Goal: Information Seeking & Learning: Learn about a topic

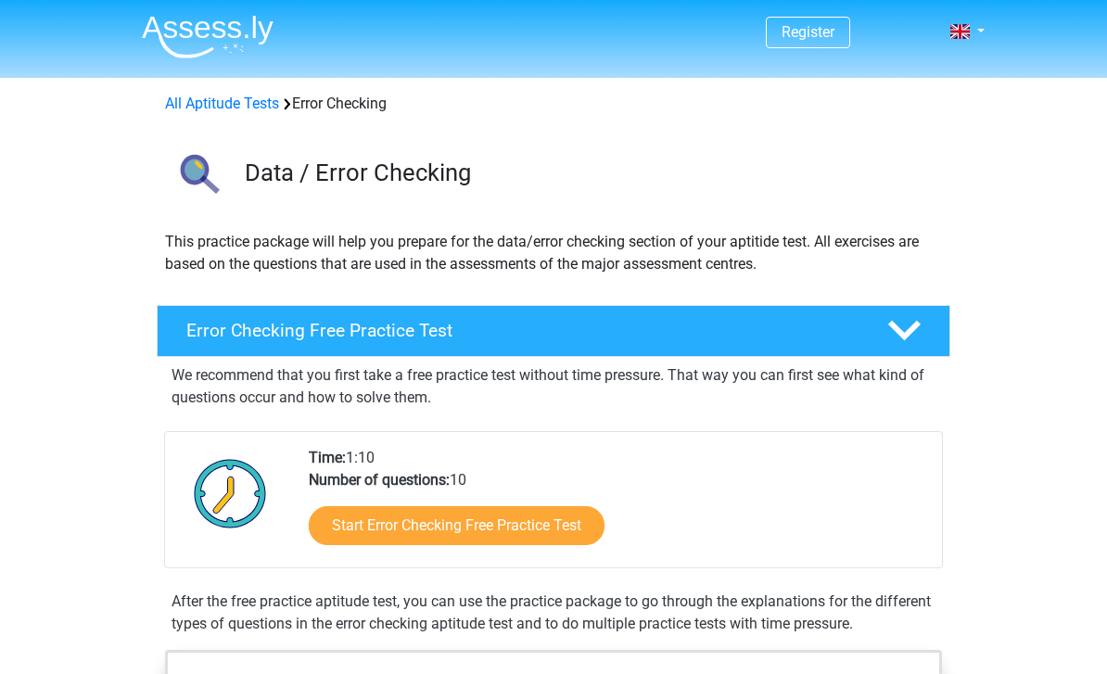
click at [595, 535] on link "Start Error Checking Free Practice Test" at bounding box center [457, 525] width 296 height 39
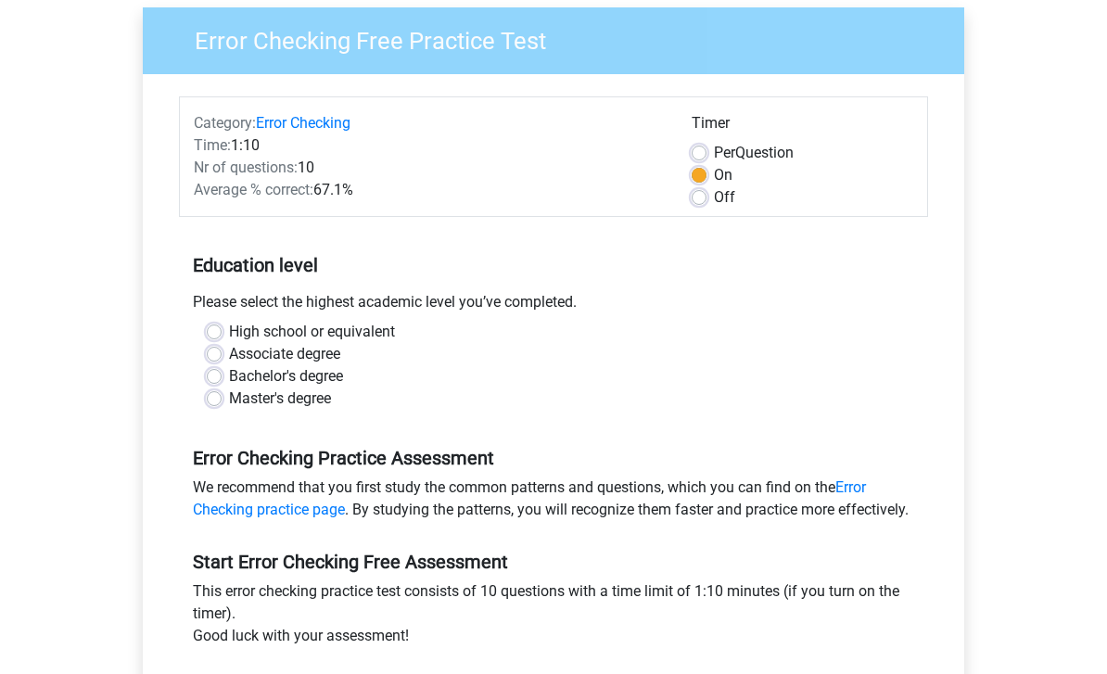
scroll to position [181, 0]
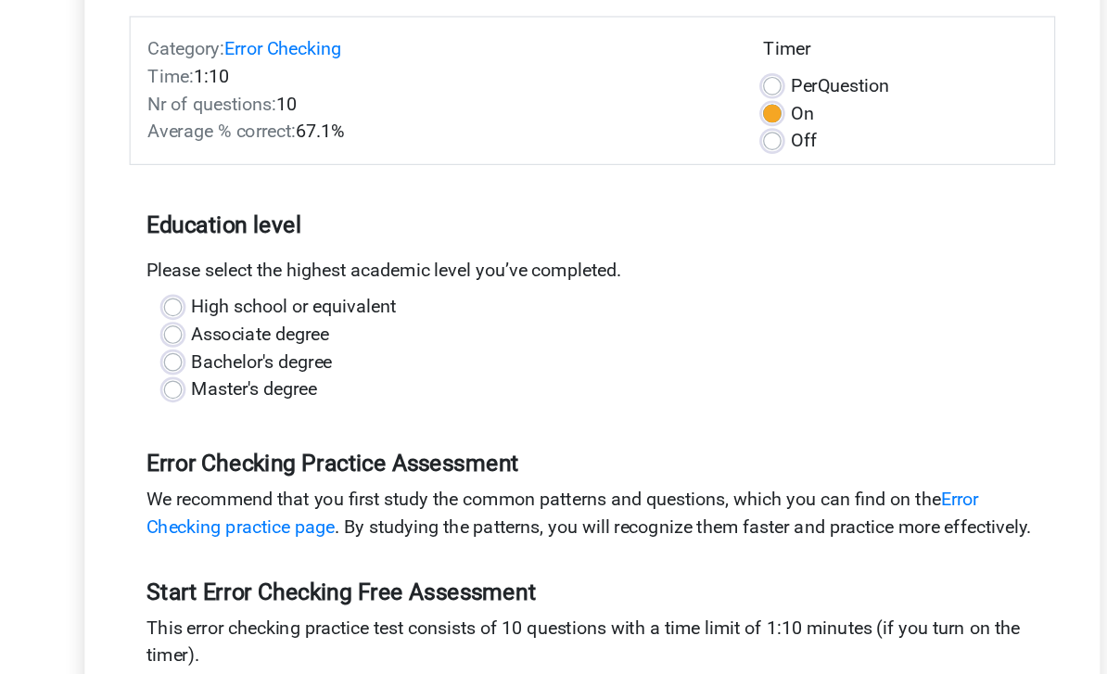
click at [229, 329] on label "Bachelor's degree" at bounding box center [286, 340] width 114 height 22
click at [207, 329] on input "Bachelor's degree" at bounding box center [214, 338] width 15 height 19
radio input "true"
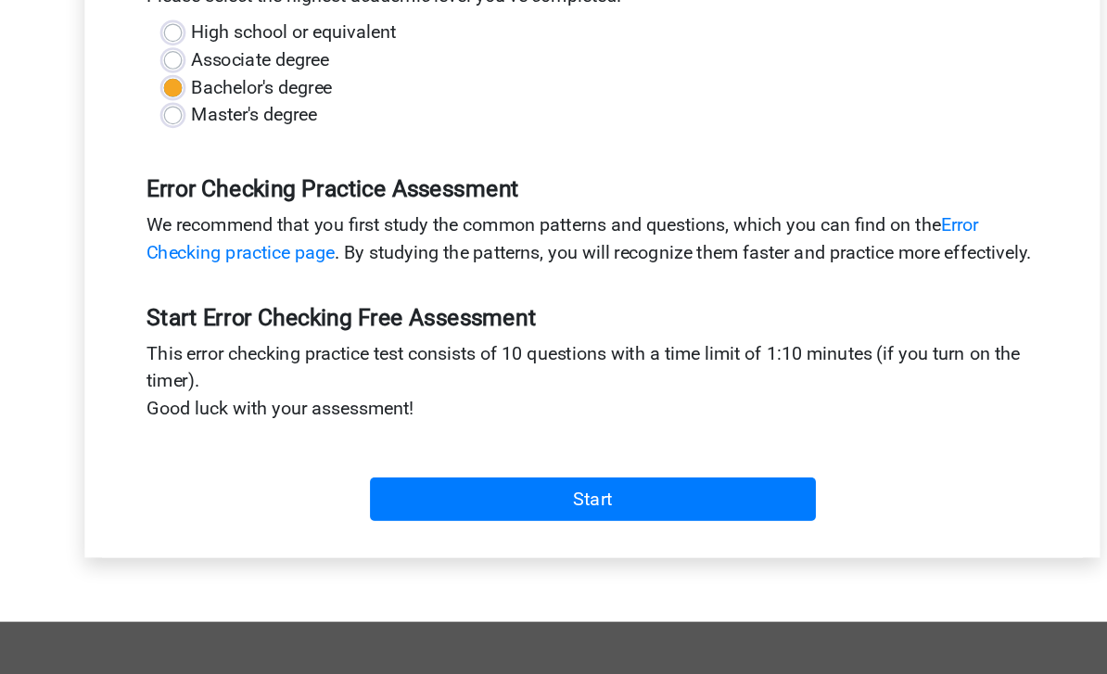
scroll to position [370, 0]
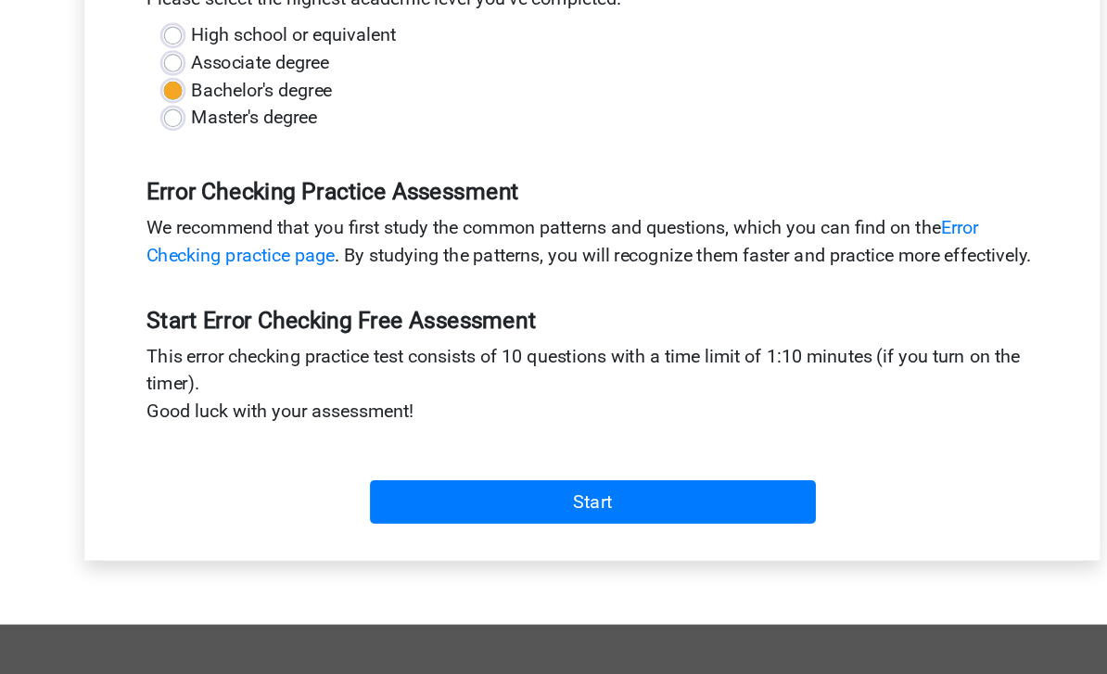
click at [604, 466] on input "Start" at bounding box center [554, 483] width 361 height 35
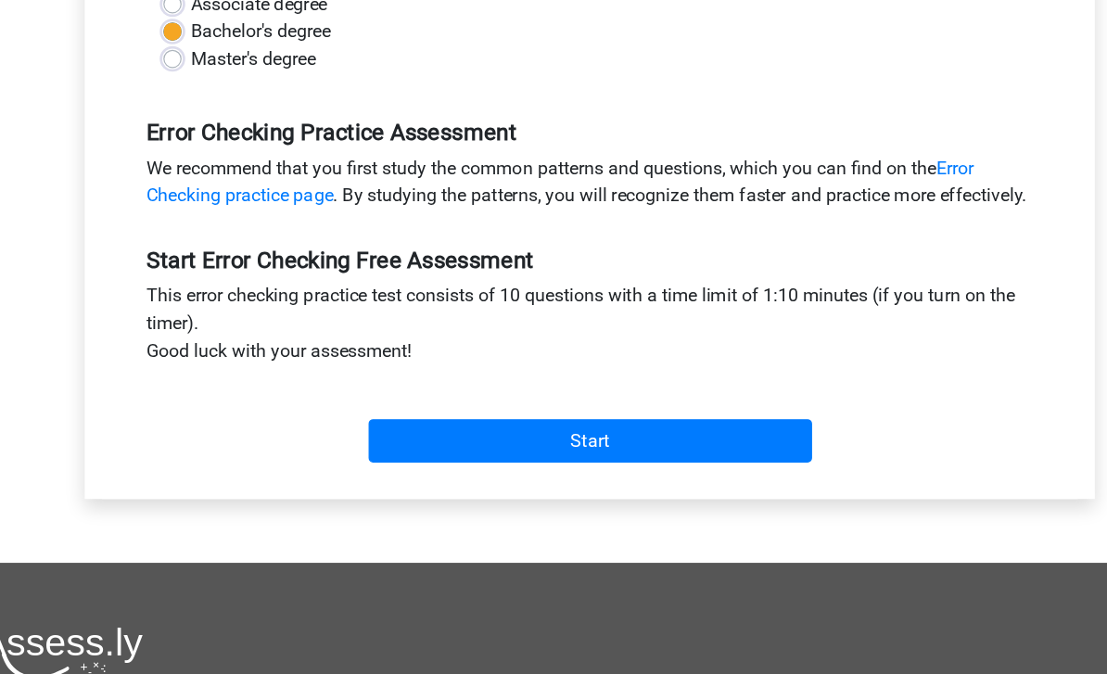
click at [572, 466] on input "Start" at bounding box center [554, 483] width 361 height 35
click at [587, 466] on input "Start" at bounding box center [554, 483] width 361 height 35
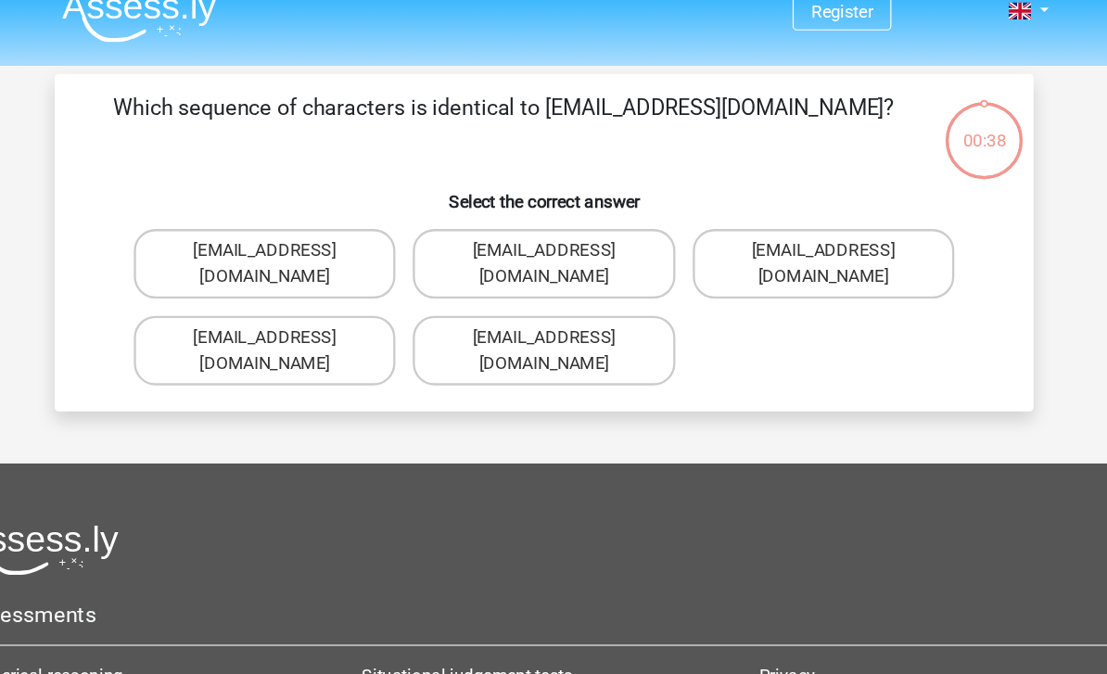
click at [203, 292] on label "Evie_Meade@jointmail.com.uk" at bounding box center [314, 321] width 223 height 59
click at [315, 311] on input "Evie_Meade@jointmail.com.uk" at bounding box center [321, 317] width 12 height 12
radio input "true"
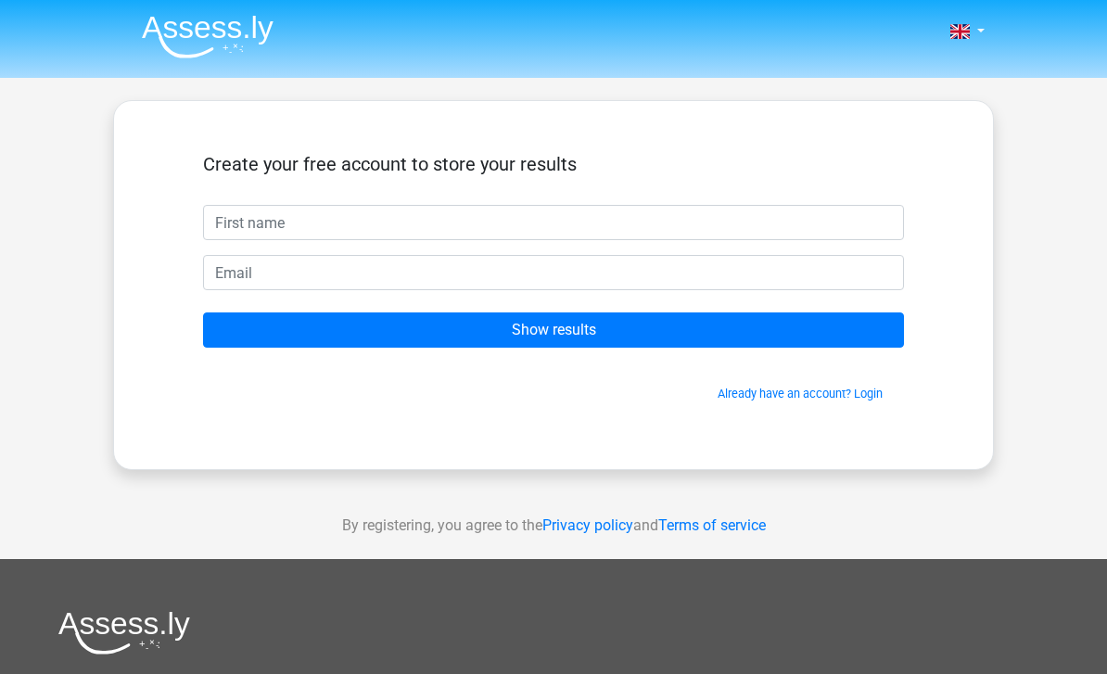
scroll to position [0, 95]
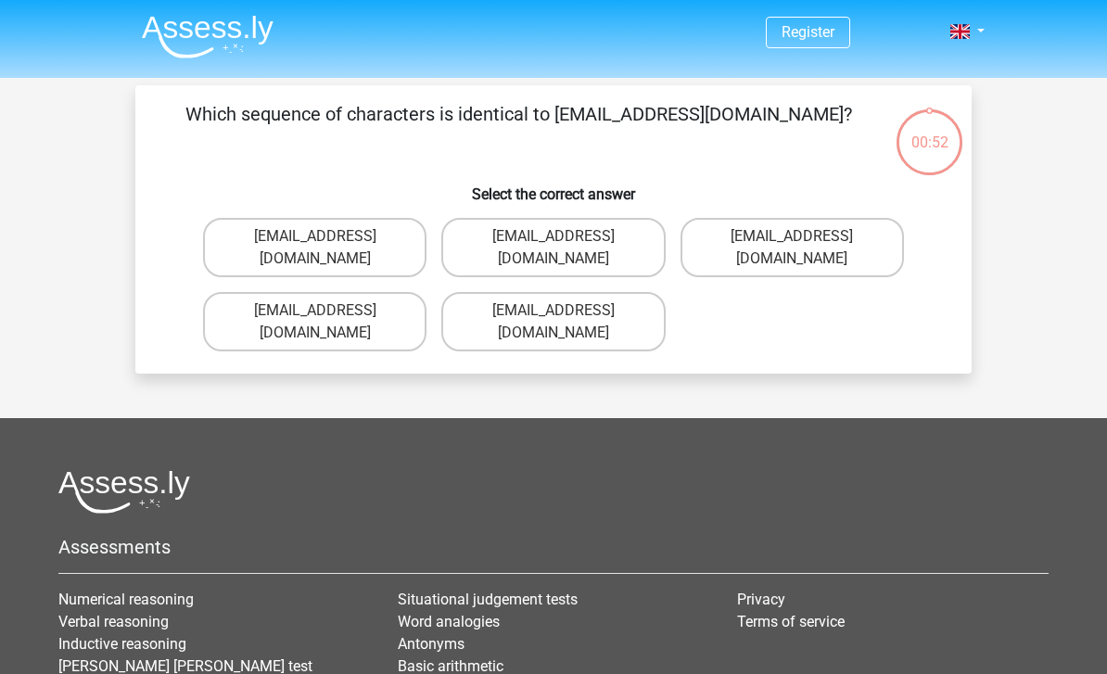
click at [366, 292] on label "Evie_Meade@jointmail.com.uk" at bounding box center [314, 321] width 223 height 59
click at [327, 311] on input "Evie_Meade@jointmail.com.uk" at bounding box center [321, 317] width 12 height 12
radio input "true"
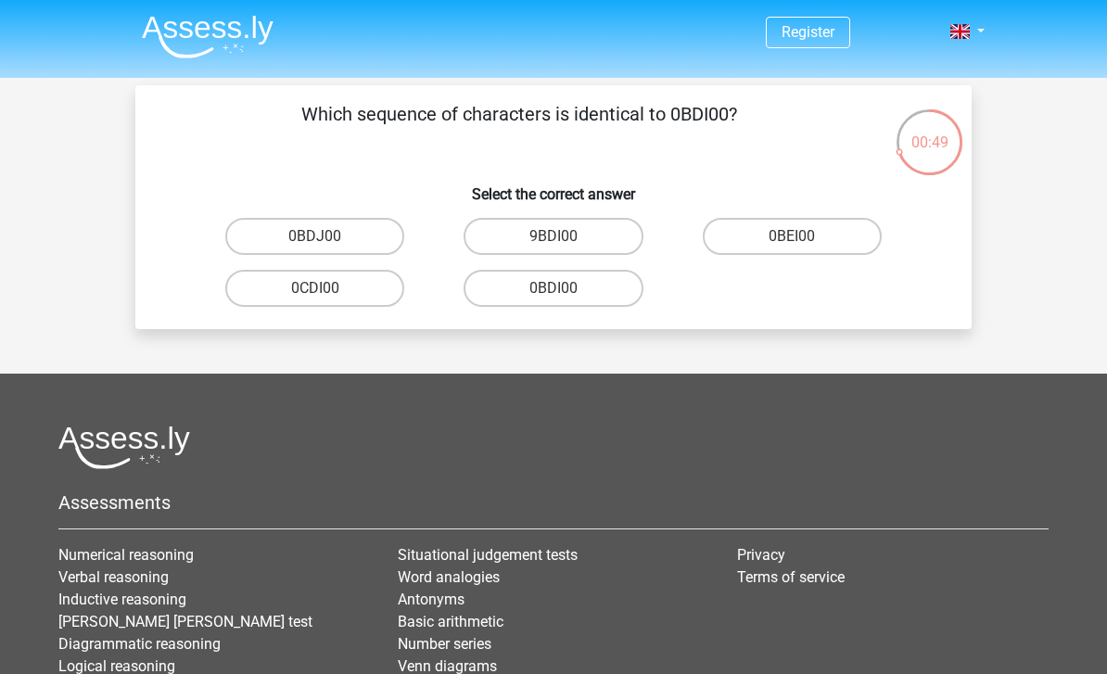
click at [347, 240] on label "0BDJ00" at bounding box center [314, 236] width 179 height 37
click at [327, 240] on input "0BDJ00" at bounding box center [321, 242] width 12 height 12
radio input "true"
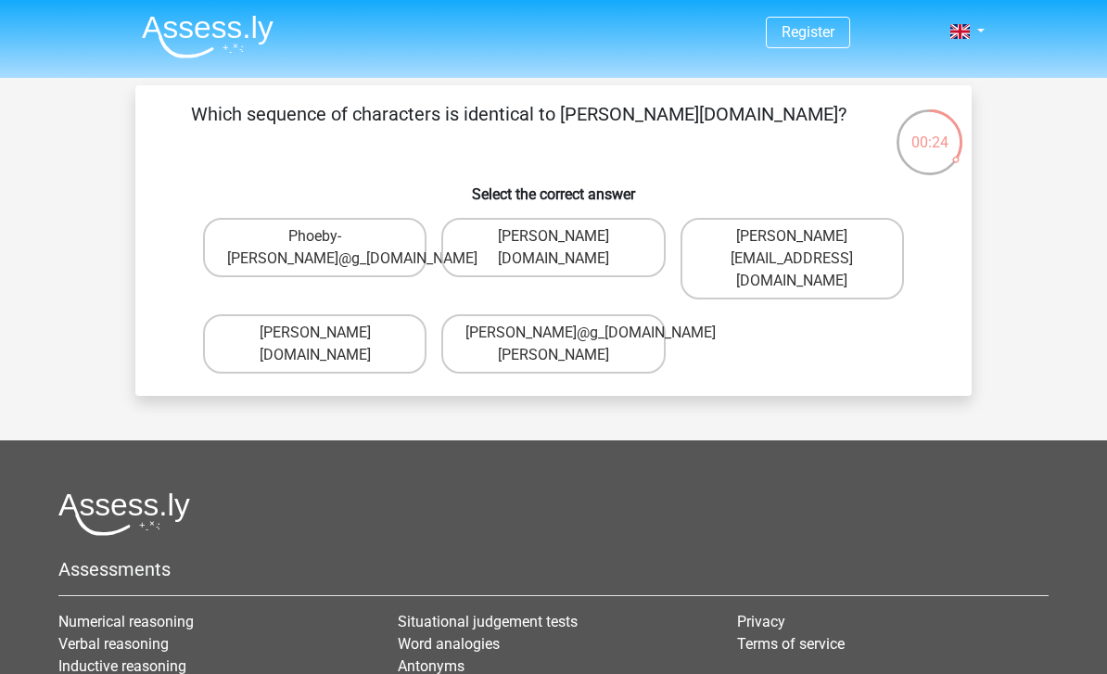
click at [564, 229] on label "[PERSON_NAME][DOMAIN_NAME]" at bounding box center [552, 247] width 223 height 59
click at [564, 236] on input "[PERSON_NAME][DOMAIN_NAME]" at bounding box center [559, 242] width 12 height 12
radio input "true"
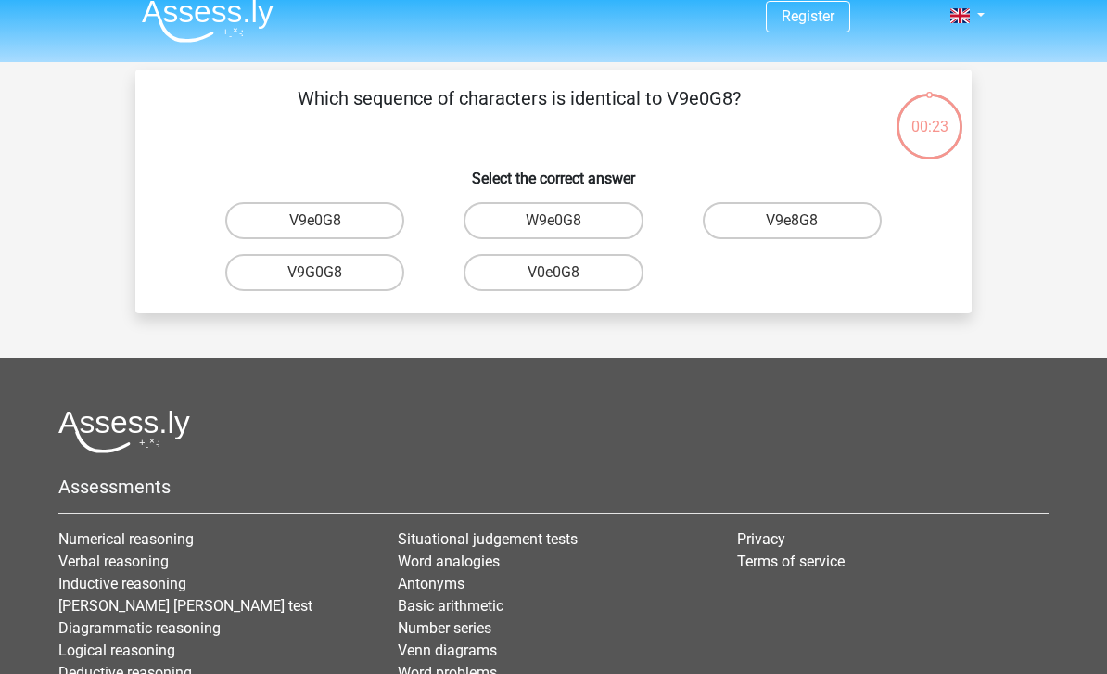
scroll to position [14, 0]
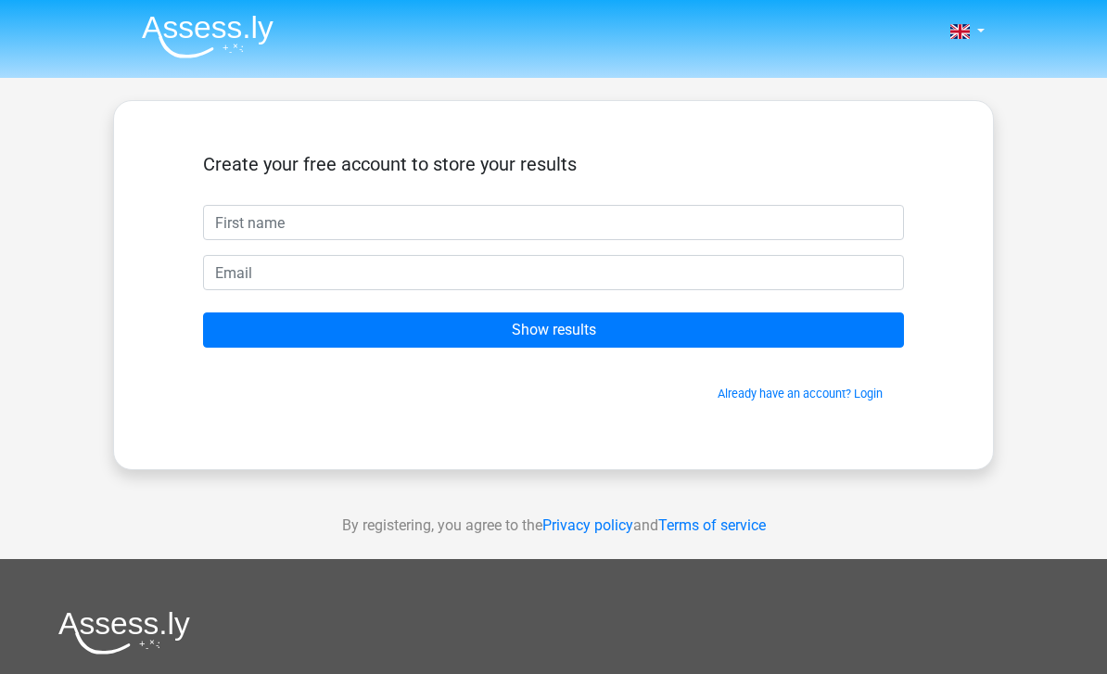
scroll to position [14, 0]
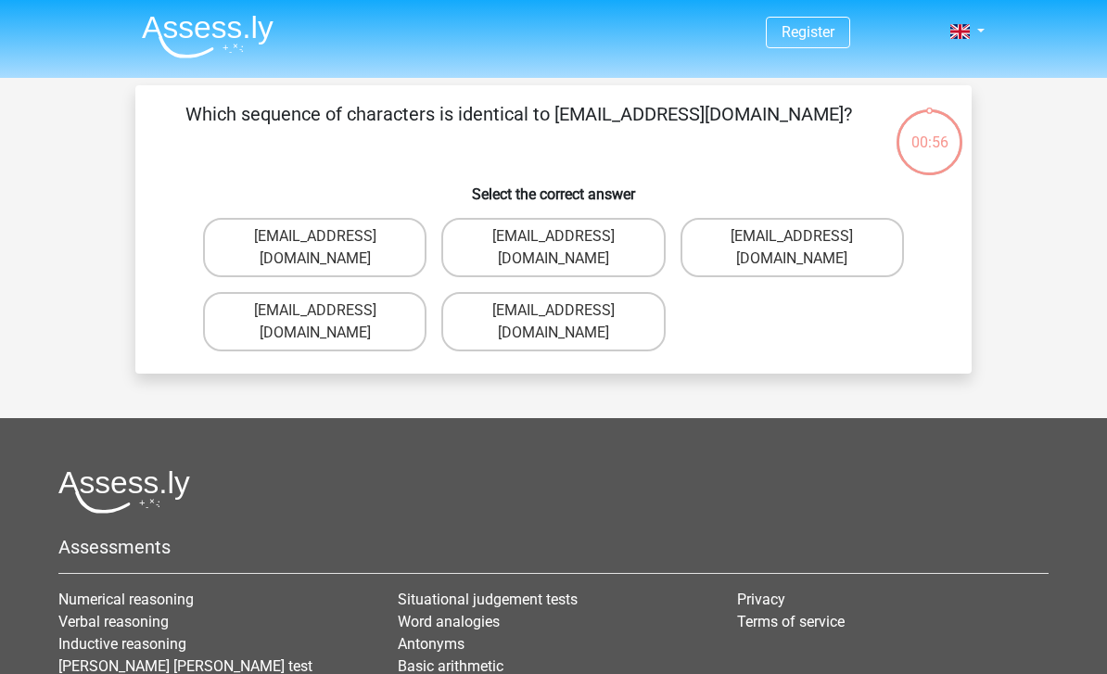
click at [312, 292] on label "[EMAIL_ADDRESS][DOMAIN_NAME]" at bounding box center [314, 321] width 223 height 59
click at [315, 311] on input "[EMAIL_ADDRESS][DOMAIN_NAME]" at bounding box center [321, 317] width 12 height 12
radio input "true"
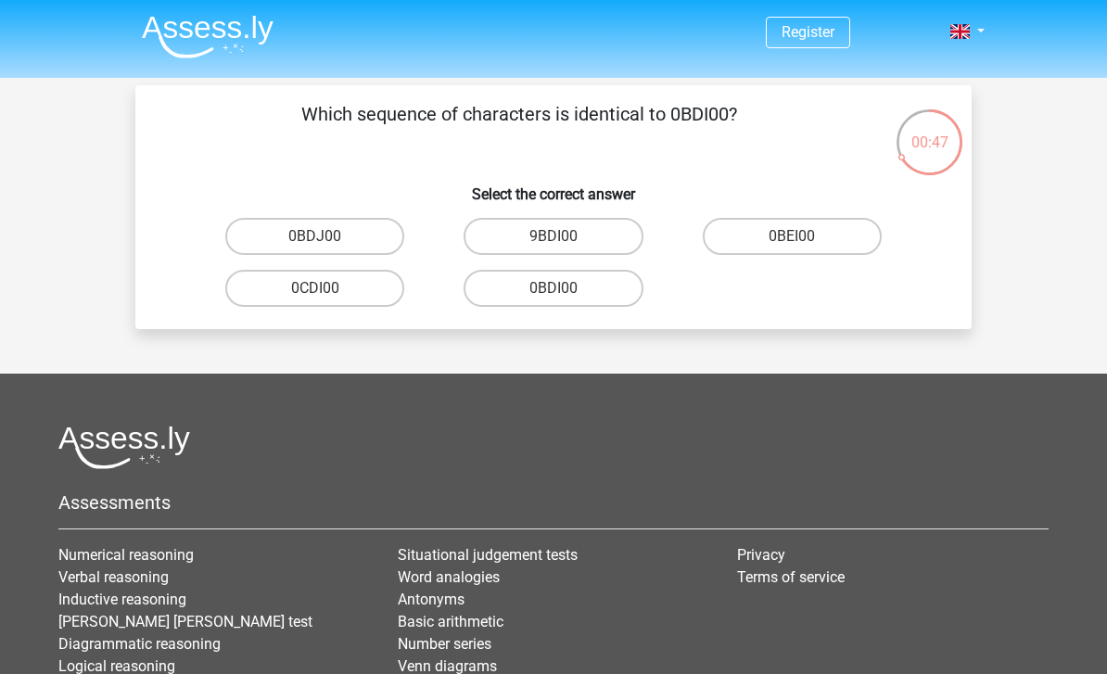
click at [604, 285] on label "0BDI00" at bounding box center [553, 288] width 179 height 37
click at [566, 288] on input "0BDI00" at bounding box center [559, 294] width 12 height 12
radio input "true"
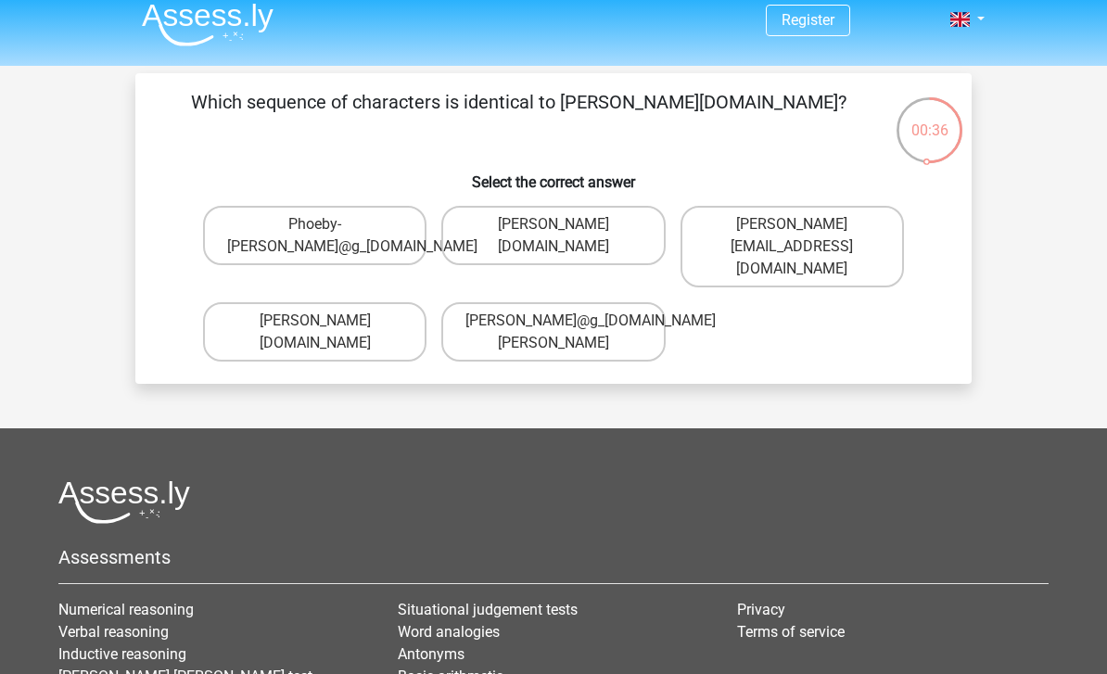
scroll to position [14, 0]
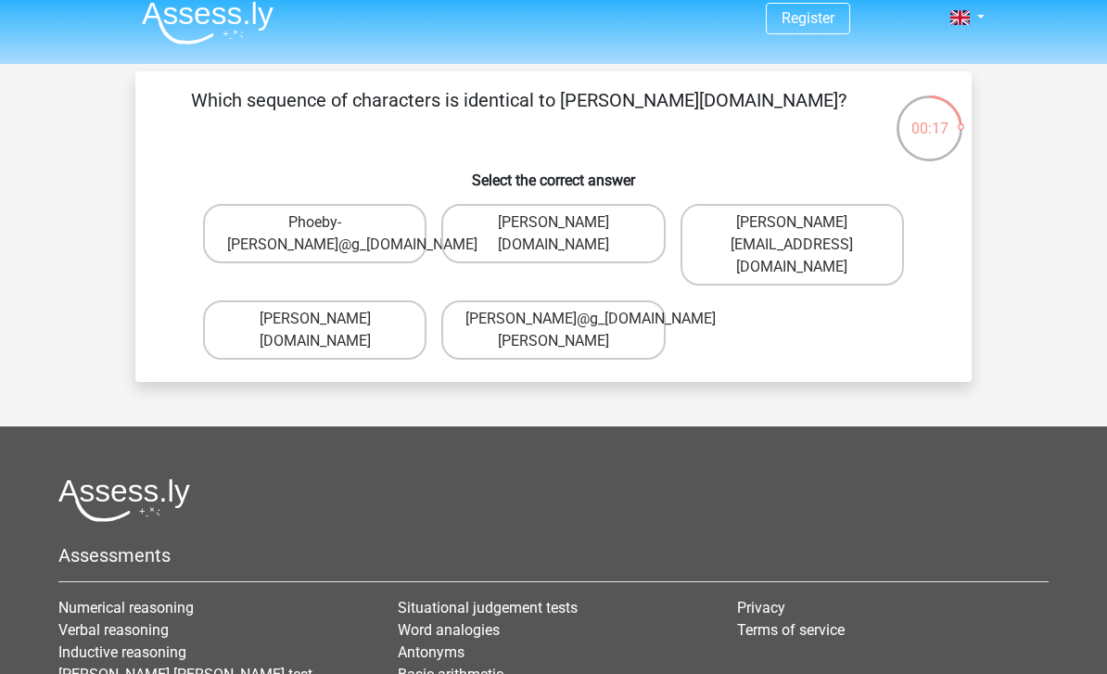
click at [474, 301] on label "[PERSON_NAME]@g_[DOMAIN_NAME][PERSON_NAME]" at bounding box center [552, 329] width 223 height 59
click at [553, 319] on input "[PERSON_NAME]@g_[DOMAIN_NAME][PERSON_NAME]" at bounding box center [559, 325] width 12 height 12
radio input "true"
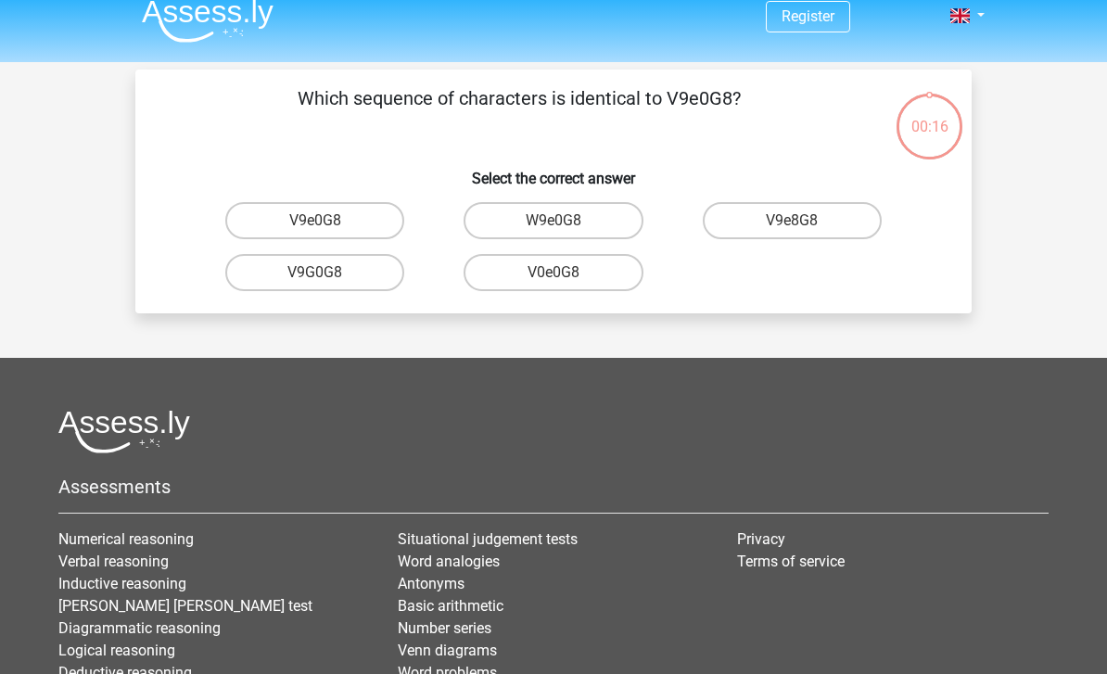
scroll to position [13, 0]
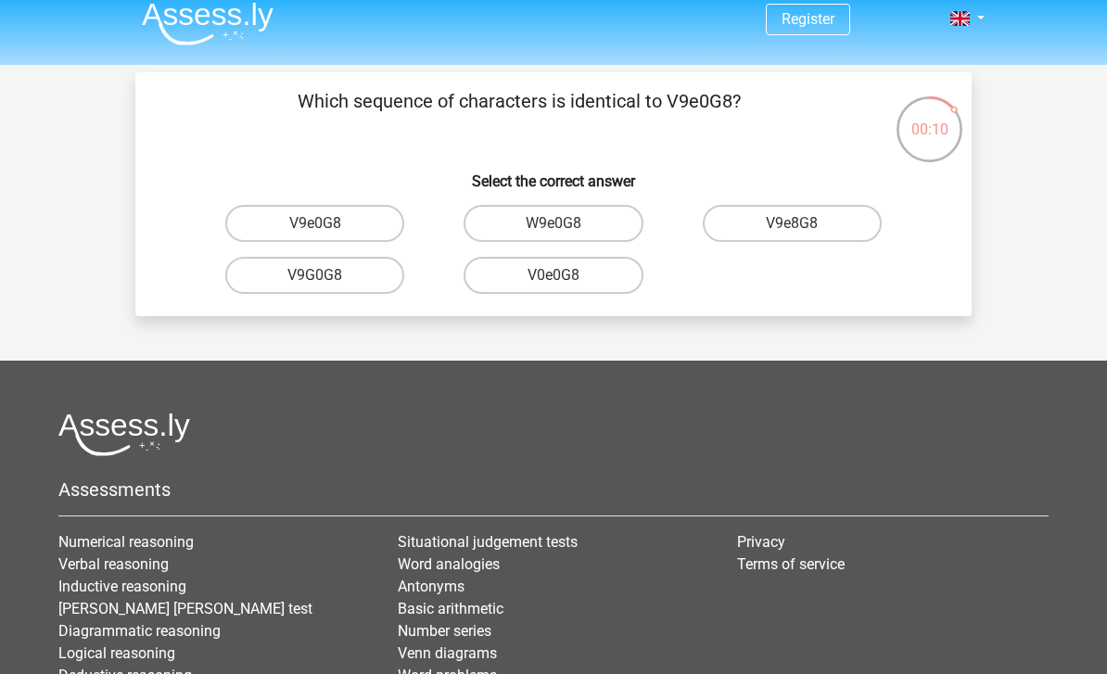
click at [291, 205] on label "V9e0G8" at bounding box center [314, 223] width 179 height 37
click at [315, 223] on input "V9e0G8" at bounding box center [321, 229] width 12 height 12
radio input "true"
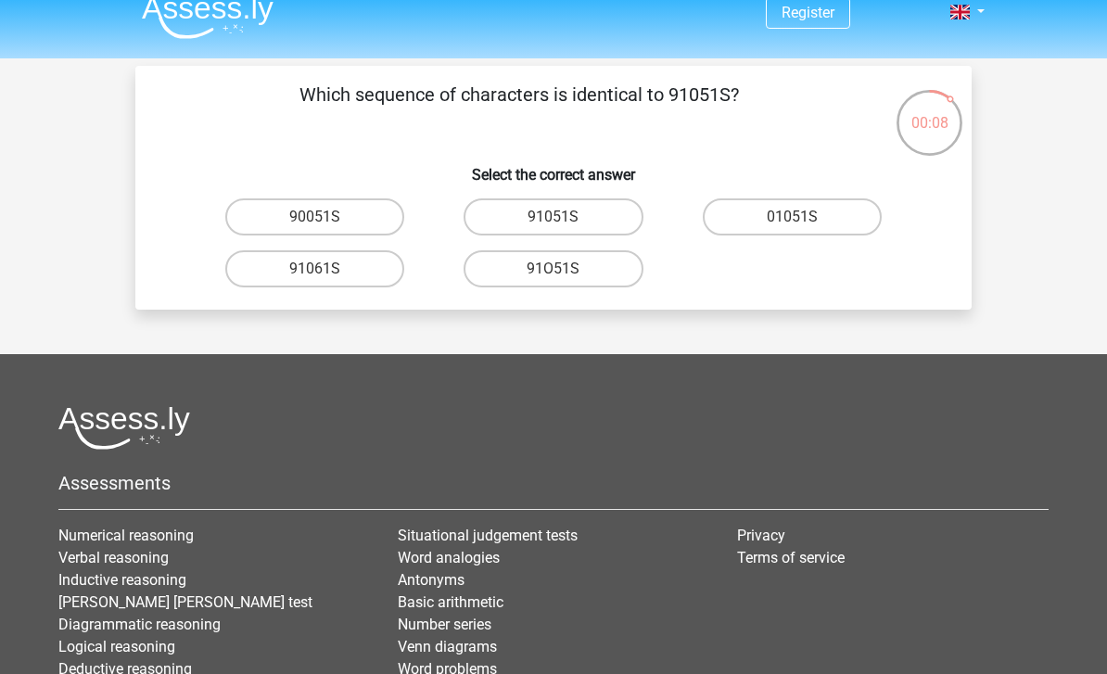
scroll to position [16, 0]
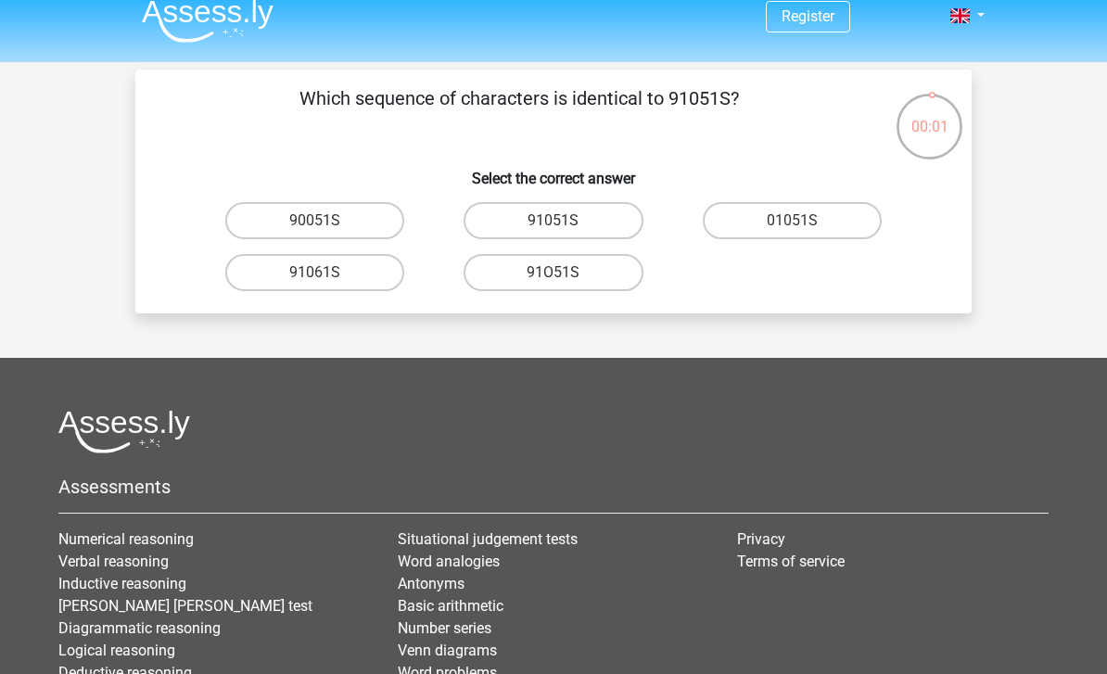
click at [496, 218] on label "91051S" at bounding box center [553, 220] width 179 height 37
click at [553, 221] on input "91051S" at bounding box center [559, 227] width 12 height 12
radio input "true"
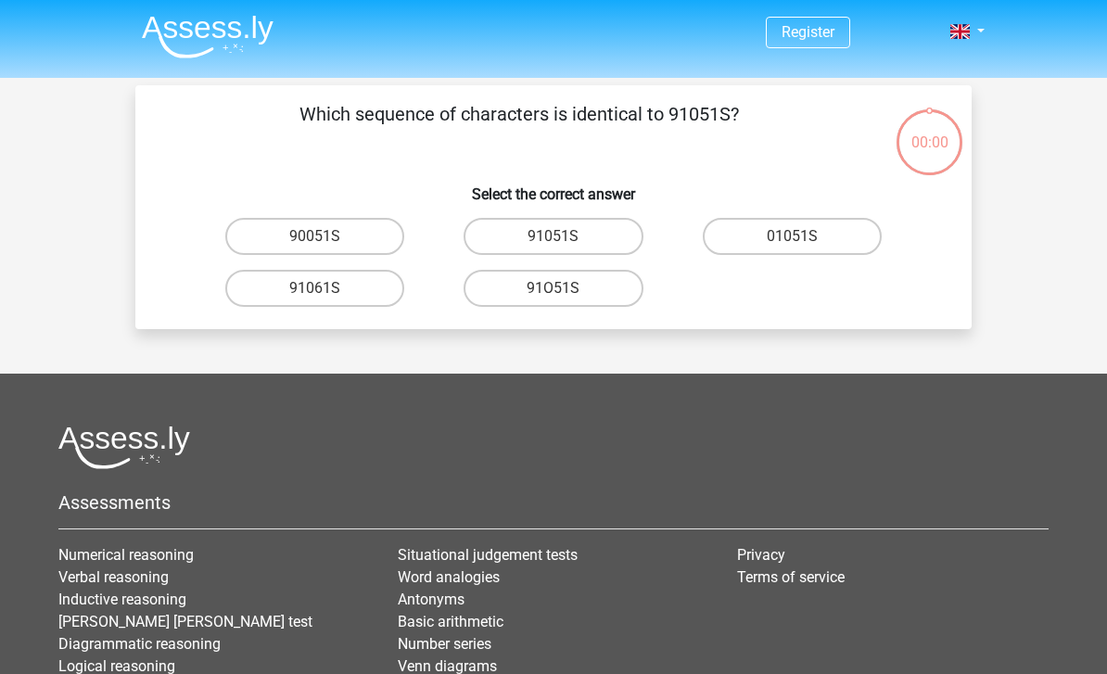
scroll to position [16, 0]
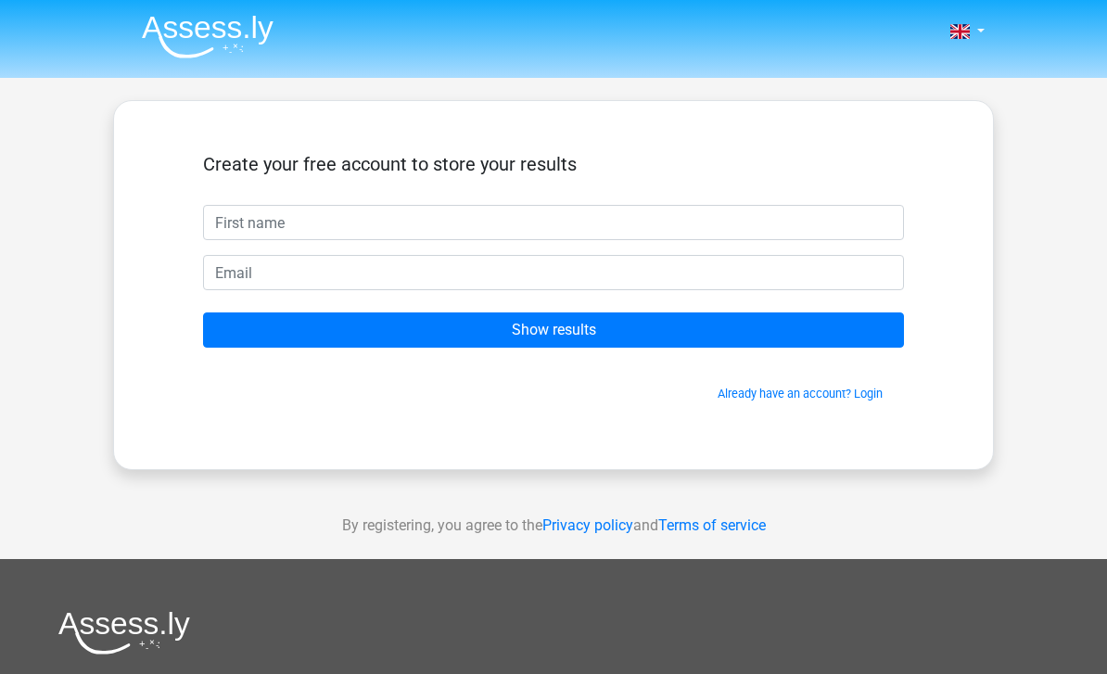
scroll to position [16, 0]
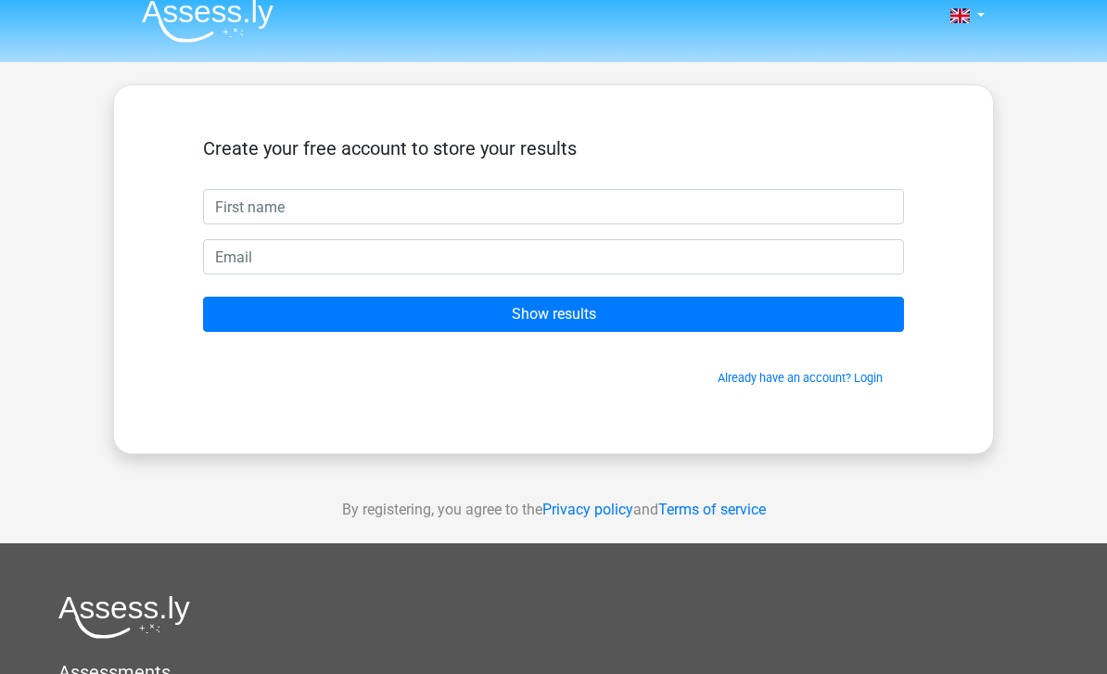
click at [790, 206] on input "text" at bounding box center [553, 206] width 701 height 35
